Goal: Check status: Check status

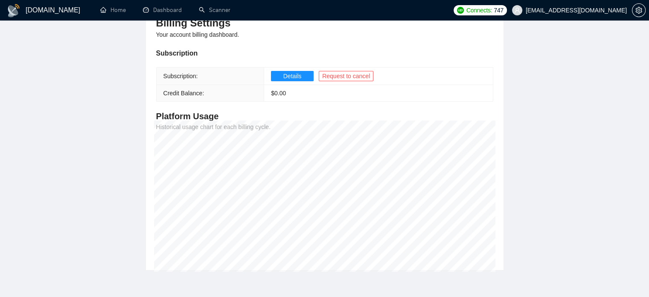
scroll to position [109, 0]
click at [608, 10] on span "[EMAIL_ADDRESS][DOMAIN_NAME]" at bounding box center [576, 10] width 101 height 0
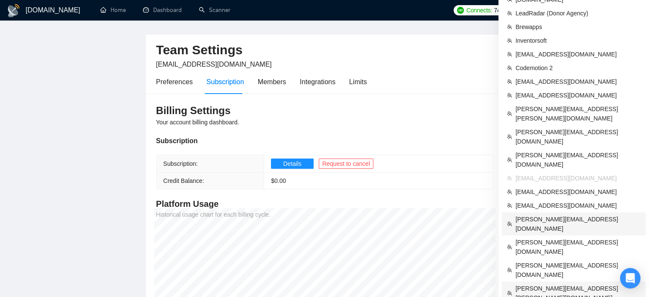
scroll to position [0, 0]
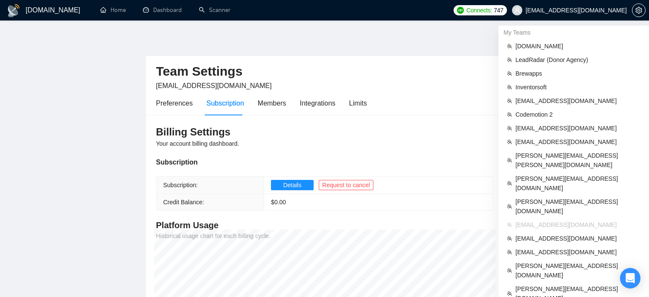
click at [575, 5] on span "[EMAIL_ADDRESS][DOMAIN_NAME]" at bounding box center [569, 10] width 125 height 27
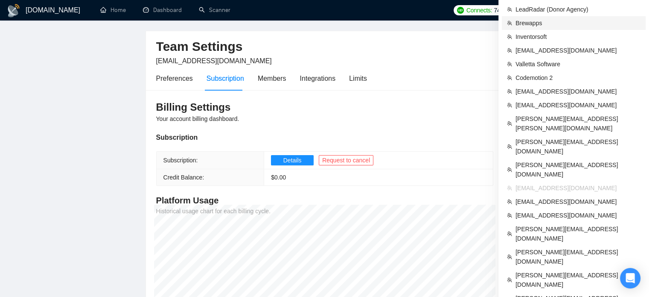
scroll to position [16, 0]
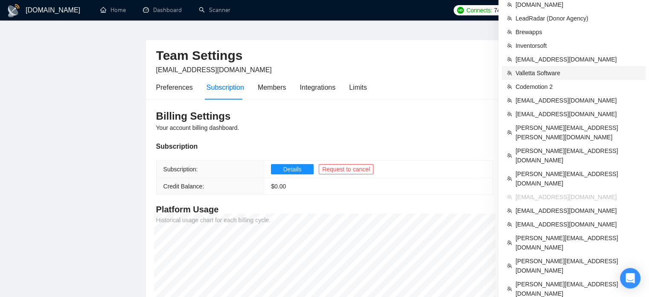
click at [539, 72] on span "Valletta Software" at bounding box center [578, 72] width 125 height 9
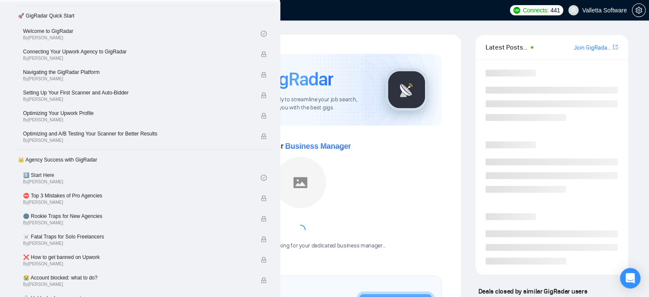
click at [178, 10] on body "Home Getting Started Academy 🚀 GigRadar Quick Start Welcome to GigRadar By Vlad…" at bounding box center [324, 148] width 649 height 297
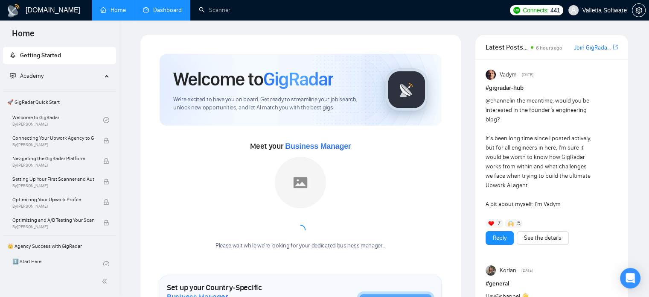
click at [178, 10] on link "Dashboard" at bounding box center [162, 9] width 39 height 7
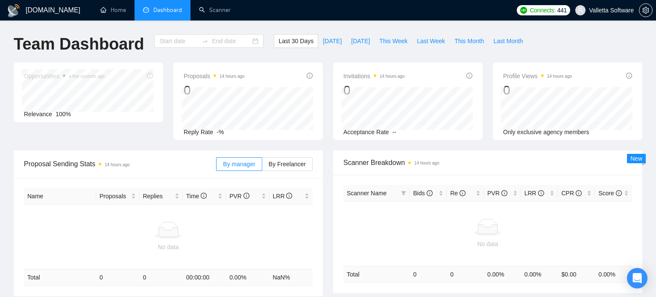
type input "2025-09-15"
type input "2025-10-15"
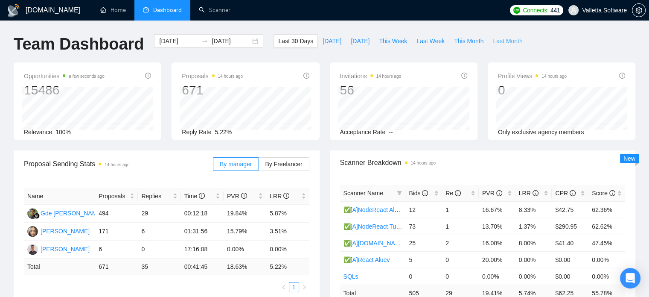
click at [507, 37] on span "Last Month" at bounding box center [507, 40] width 29 height 9
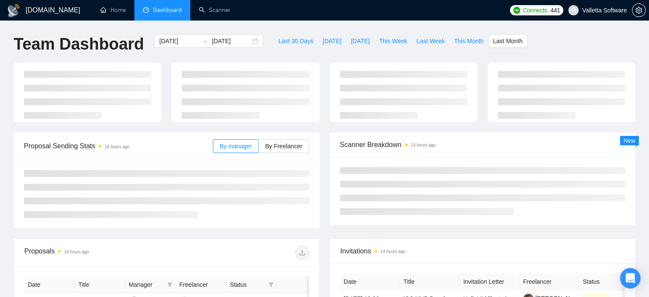
type input "2025-09-01"
type input "2025-09-30"
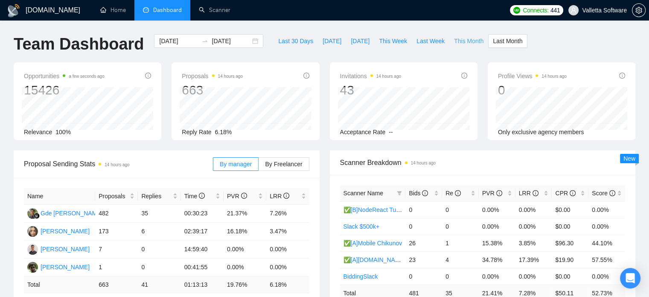
click at [463, 41] on span "This Month" at bounding box center [468, 40] width 29 height 9
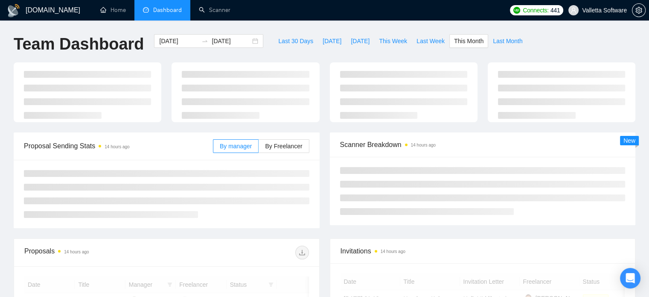
type input "2025-10-01"
type input "2025-10-31"
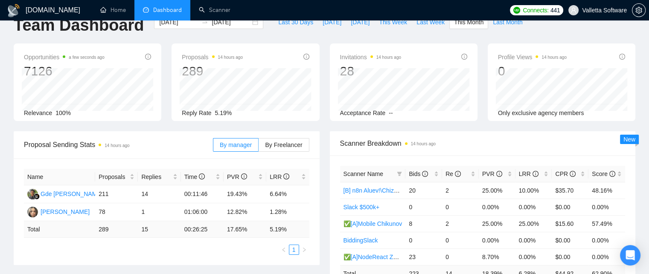
scroll to position [54, 0]
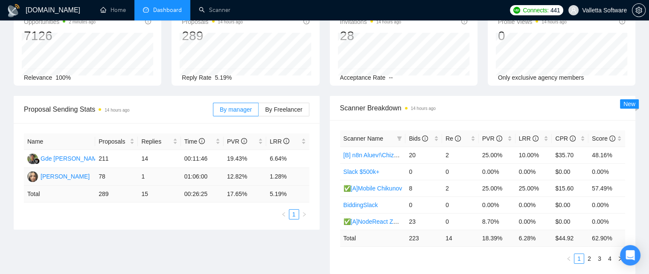
click at [128, 180] on td "78" at bounding box center [116, 177] width 43 height 18
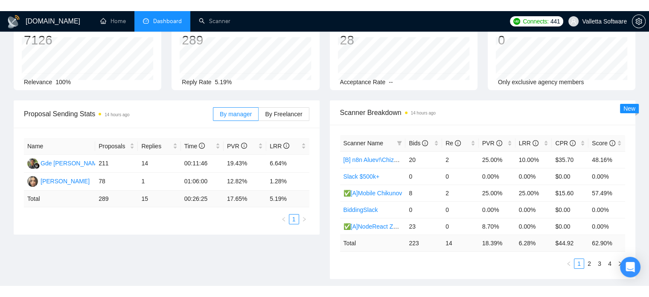
scroll to position [60, 0]
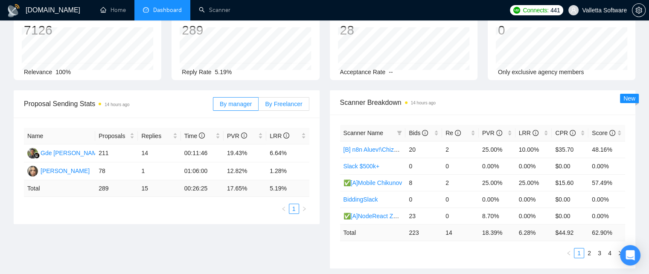
click at [295, 108] on label "By Freelancer" at bounding box center [284, 104] width 50 height 14
click at [259, 106] on input "By Freelancer" at bounding box center [259, 106] width 0 height 0
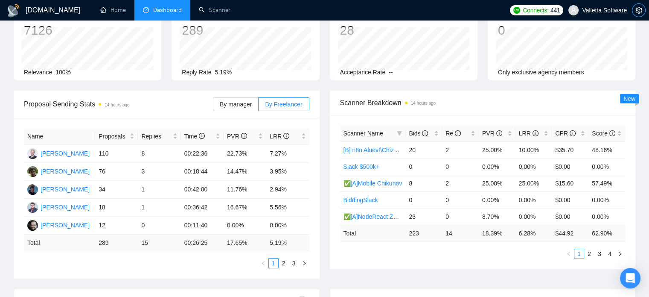
click at [643, 8] on span "setting" at bounding box center [638, 10] width 13 height 7
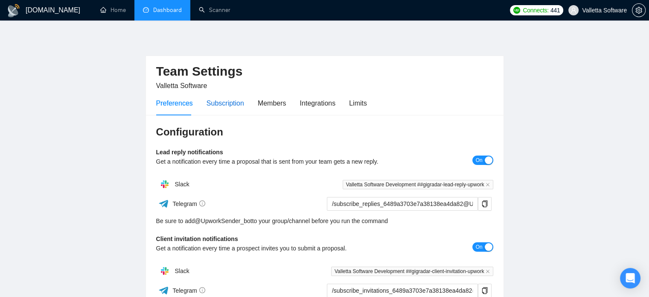
click at [216, 105] on div "Subscription" at bounding box center [226, 103] width 38 height 11
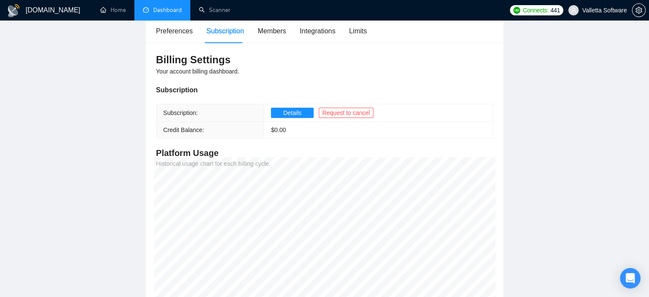
scroll to position [25, 0]
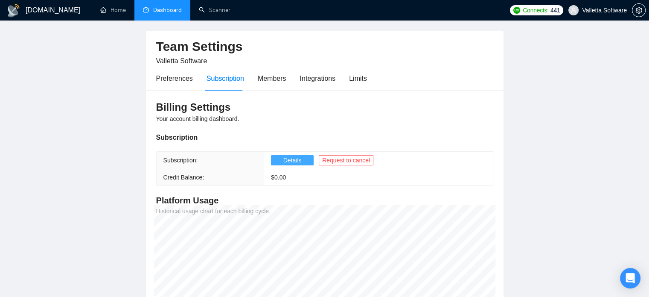
click at [285, 160] on span "Details" at bounding box center [292, 159] width 18 height 9
